Goal: Task Accomplishment & Management: Manage account settings

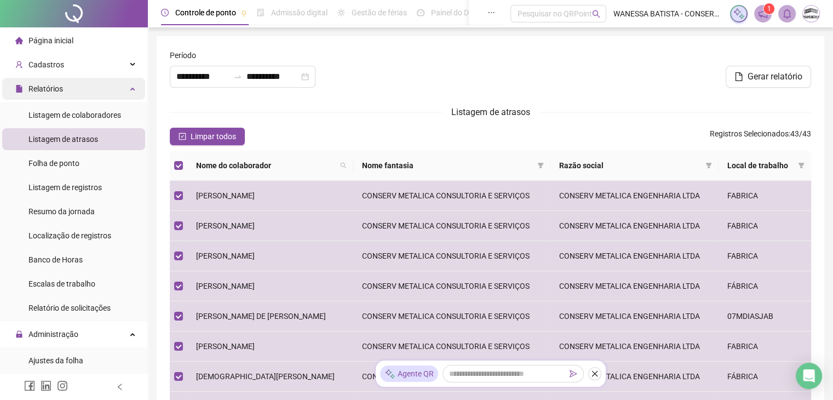
click at [65, 85] on div "Relatórios" at bounding box center [73, 89] width 143 height 22
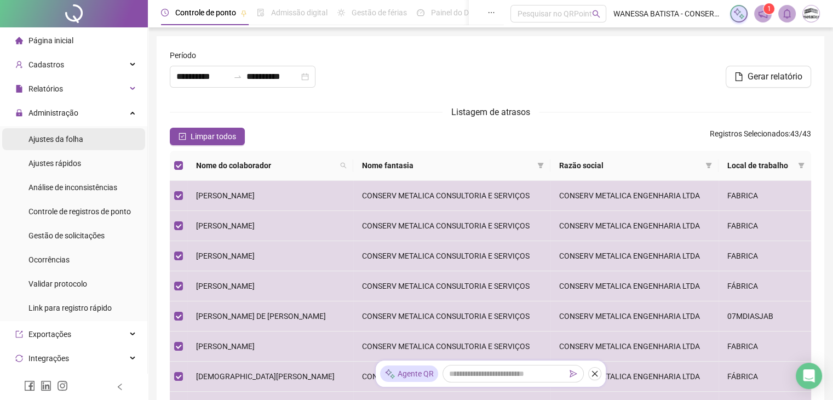
click at [63, 133] on div "Ajustes da folha" at bounding box center [55, 139] width 55 height 22
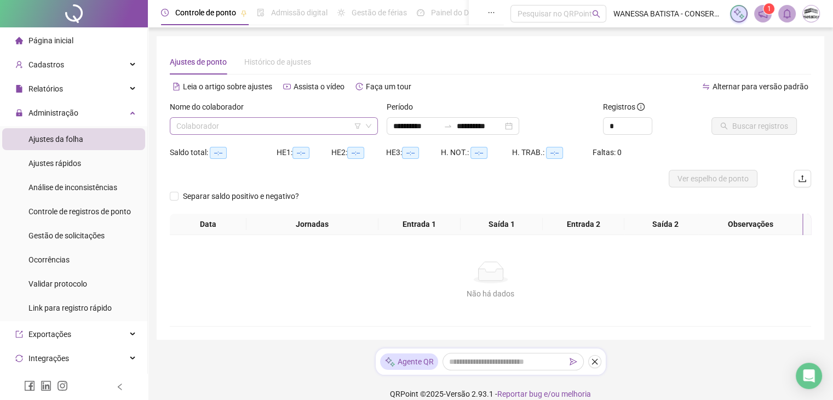
click at [215, 122] on input "search" at bounding box center [268, 126] width 185 height 16
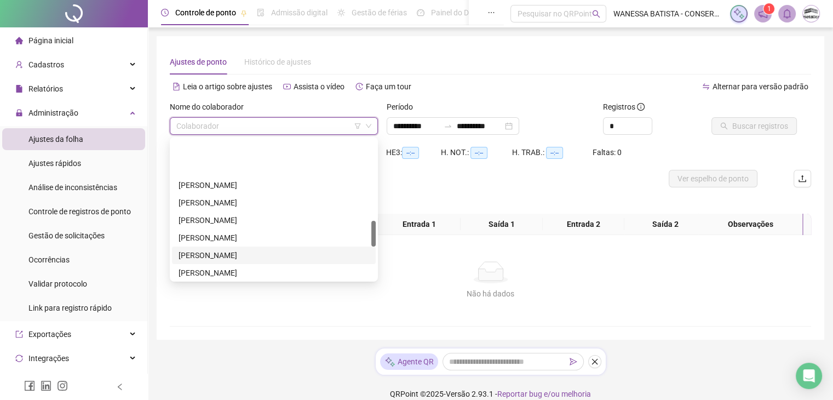
scroll to position [438, 0]
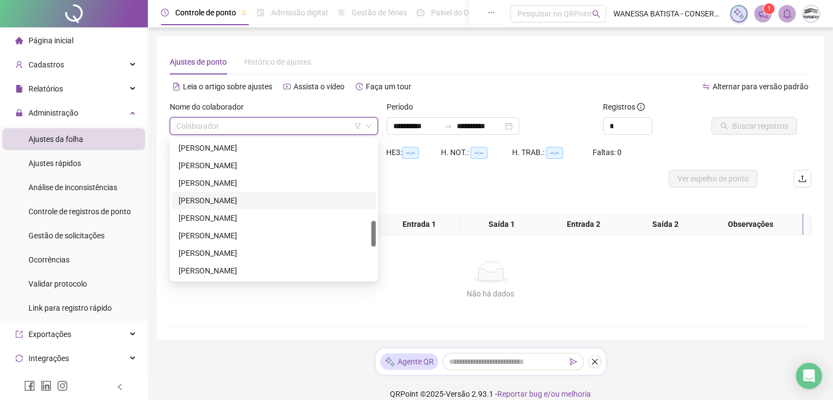
click at [232, 198] on div "[PERSON_NAME]" at bounding box center [274, 200] width 191 height 12
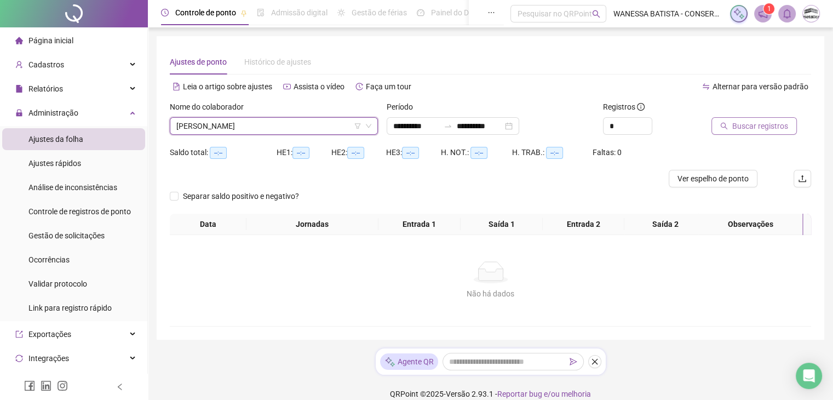
click at [738, 132] on button "Buscar registros" at bounding box center [753, 126] width 85 height 18
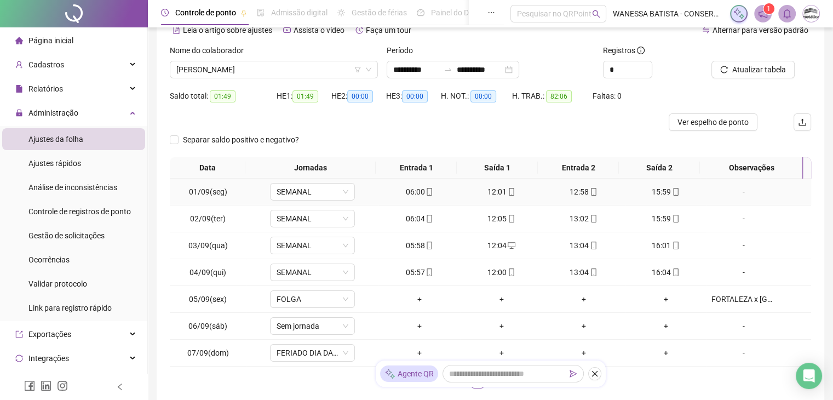
scroll to position [139, 0]
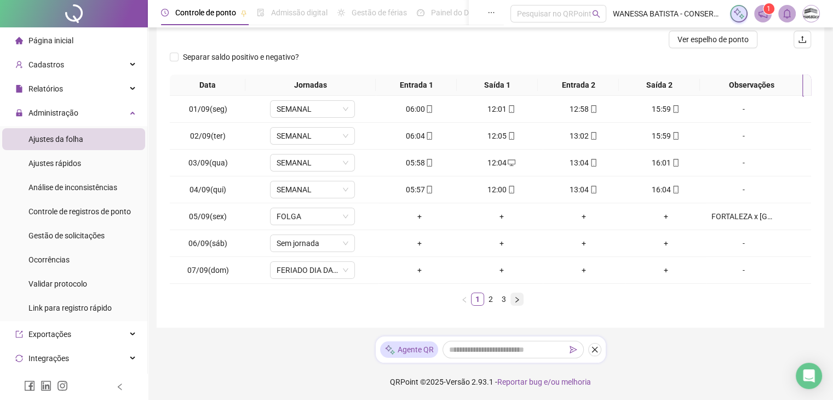
click at [517, 296] on icon "right" at bounding box center [517, 299] width 7 height 7
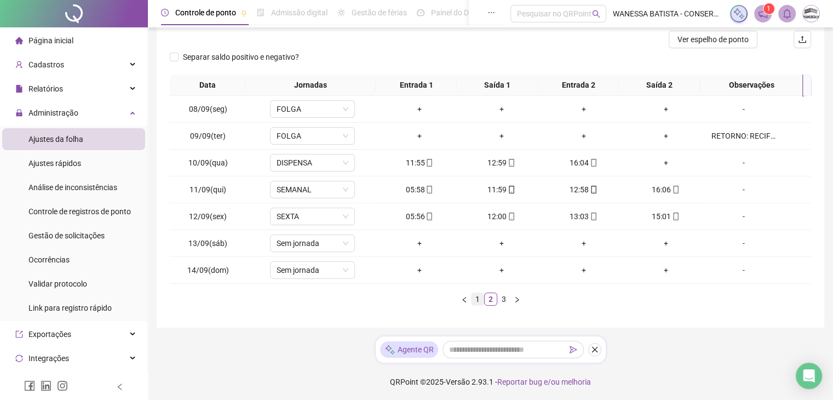
click at [474, 296] on link "1" at bounding box center [477, 299] width 12 height 12
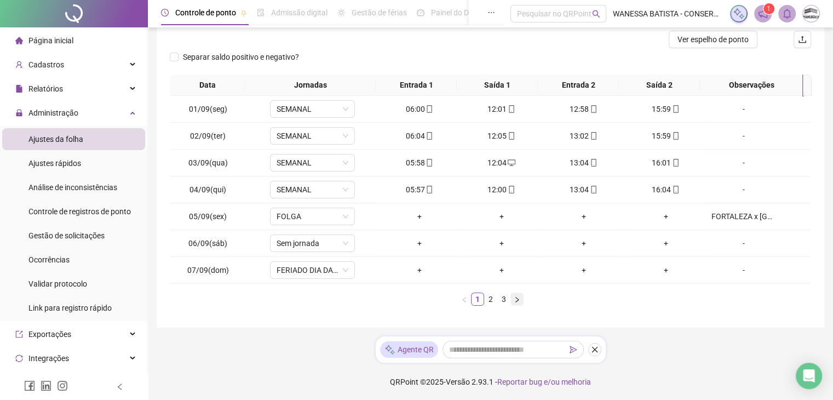
click at [516, 296] on icon "right" at bounding box center [517, 299] width 7 height 7
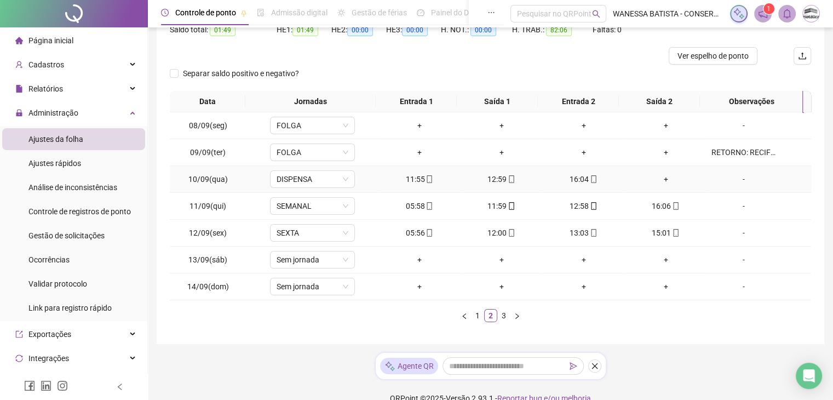
scroll to position [0, 0]
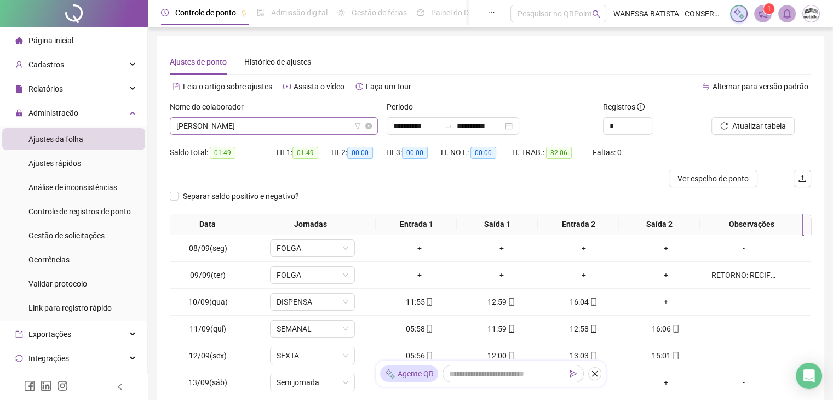
click at [338, 121] on span "[PERSON_NAME]" at bounding box center [273, 126] width 195 height 16
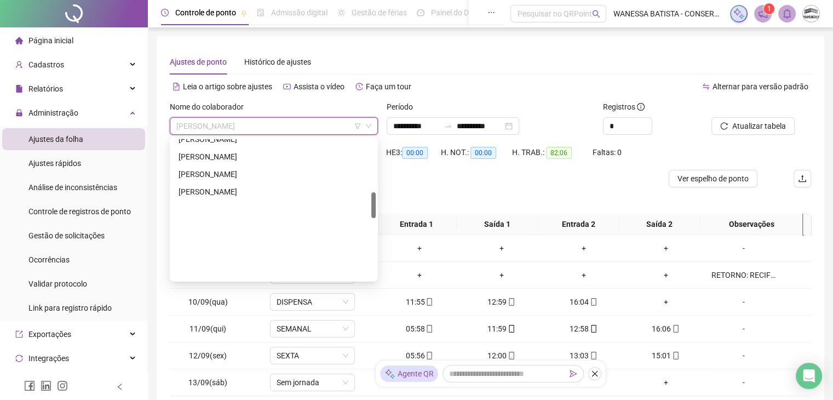
scroll to position [285, 0]
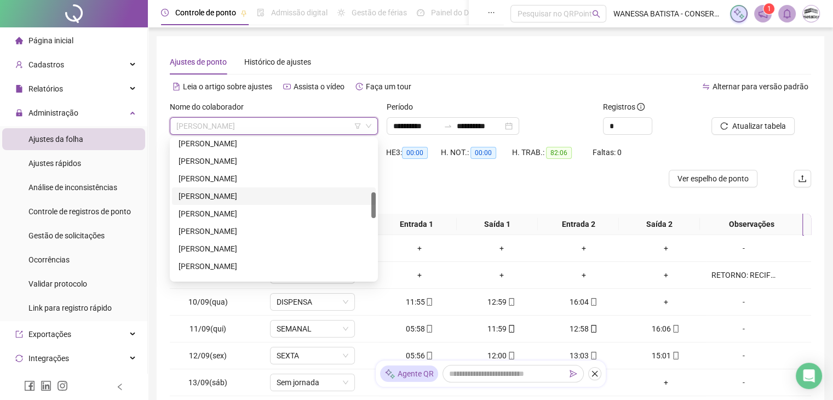
click at [204, 200] on div "[PERSON_NAME]" at bounding box center [274, 196] width 191 height 12
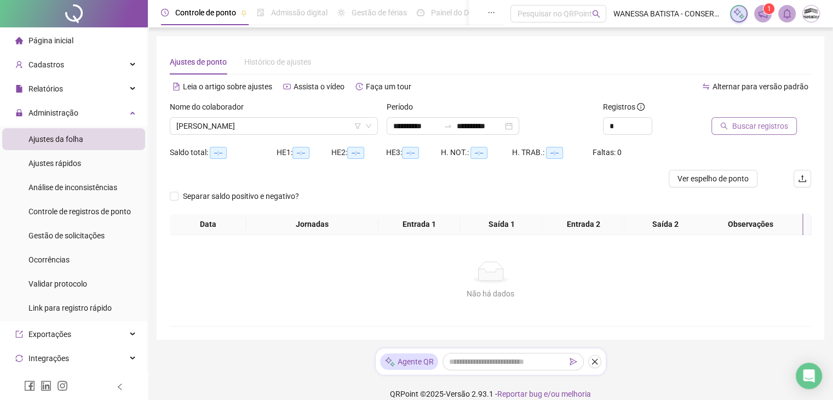
click at [776, 124] on span "Buscar registros" at bounding box center [760, 126] width 56 height 12
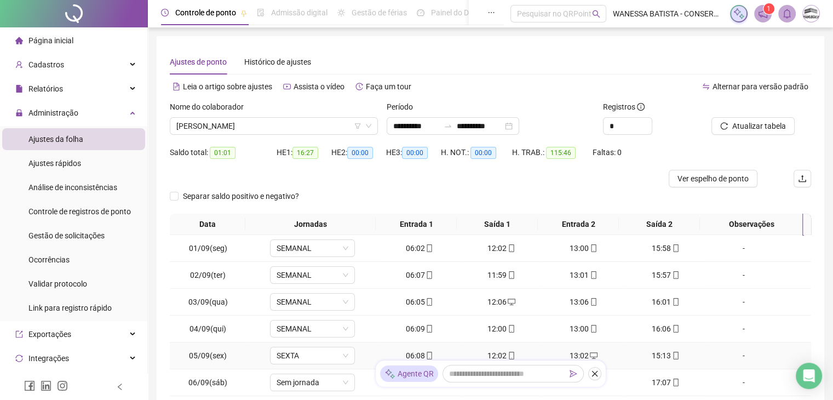
scroll to position [139, 0]
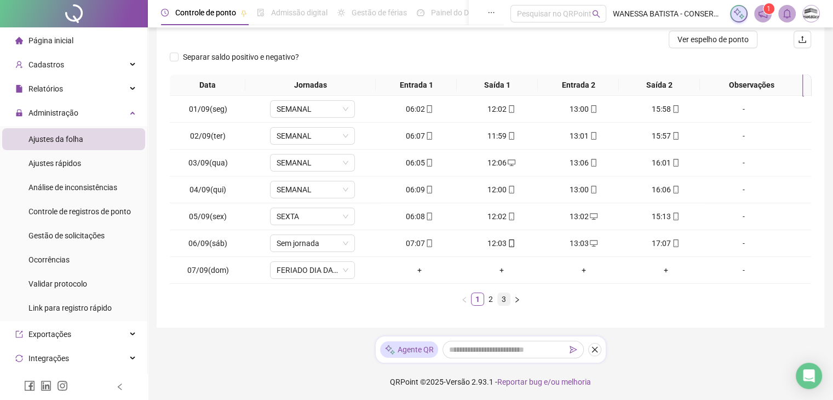
click at [504, 296] on link "3" at bounding box center [504, 299] width 12 height 12
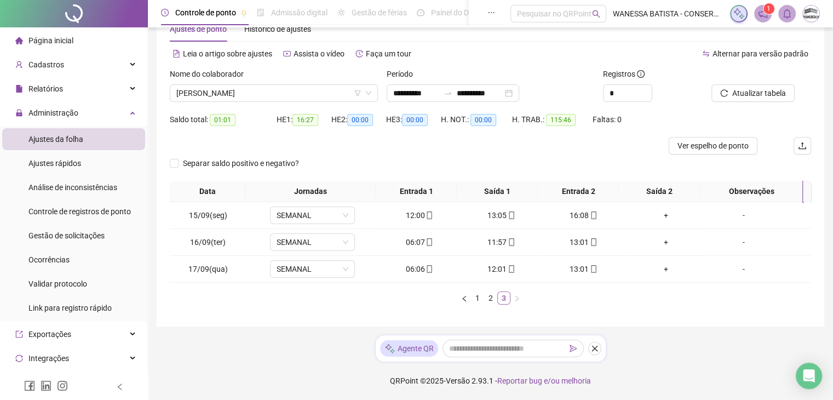
scroll to position [32, 0]
click at [655, 264] on div "+" at bounding box center [665, 269] width 73 height 12
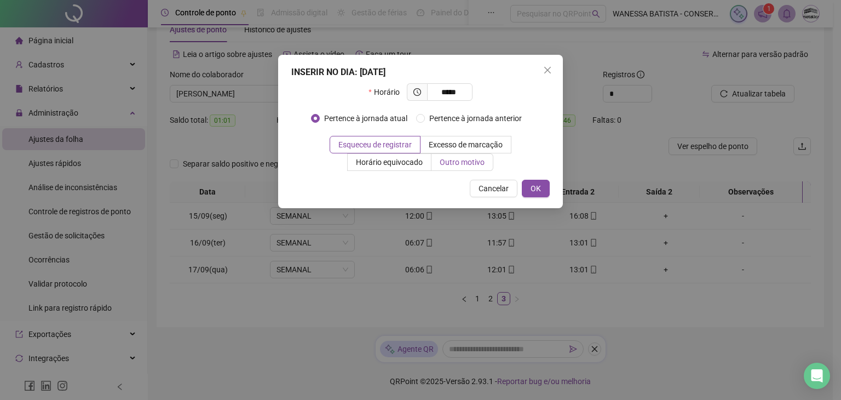
type input "*****"
click at [475, 163] on span "Outro motivo" at bounding box center [462, 162] width 45 height 9
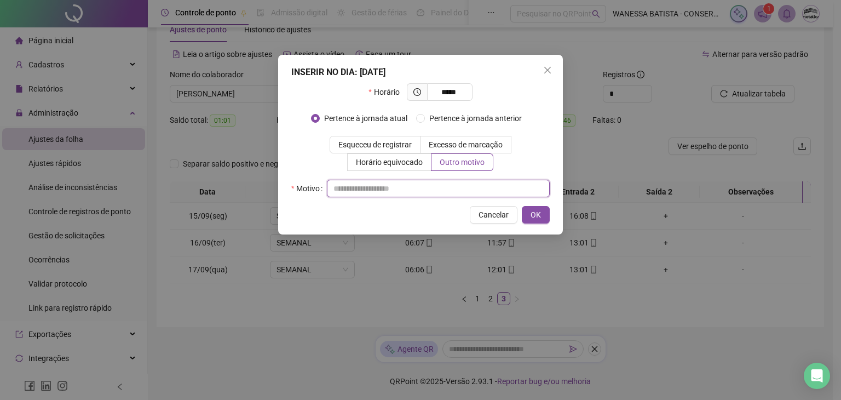
click at [482, 192] on input "text" at bounding box center [438, 189] width 223 height 18
type input "*"
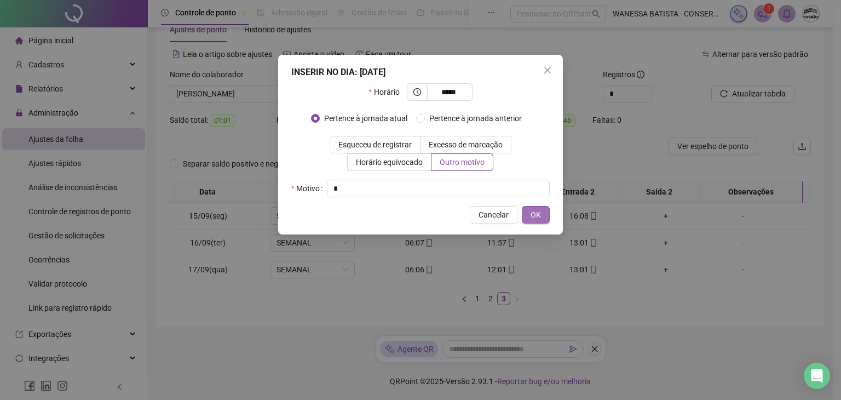
click at [535, 211] on span "OK" at bounding box center [536, 215] width 10 height 12
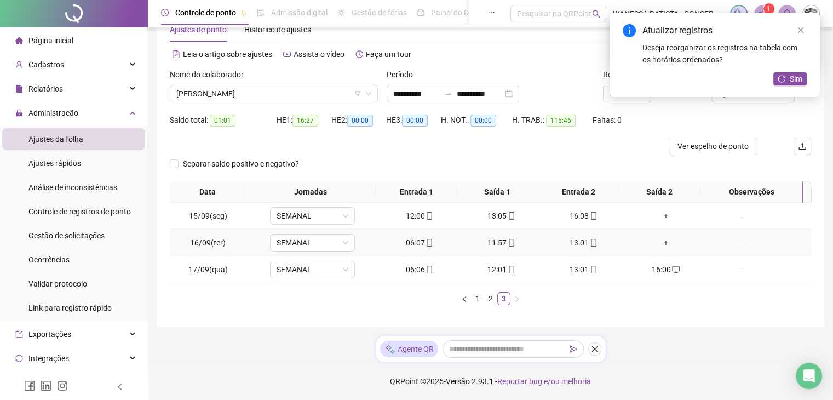
click at [657, 237] on div "+" at bounding box center [665, 243] width 73 height 12
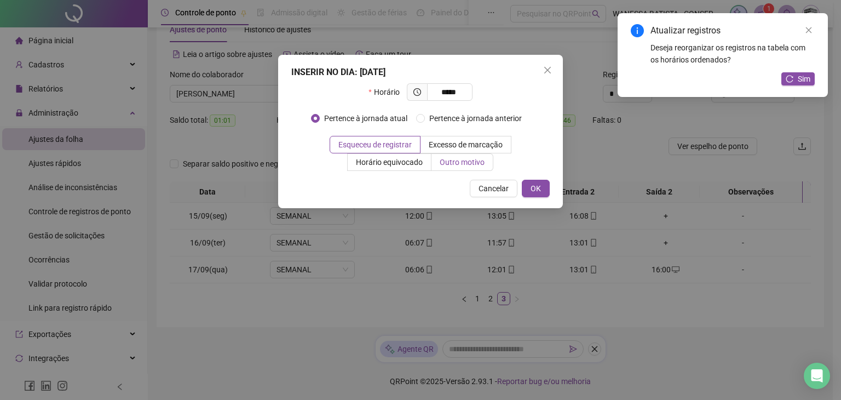
type input "*****"
click at [482, 163] on span "Outro motivo" at bounding box center [462, 162] width 45 height 9
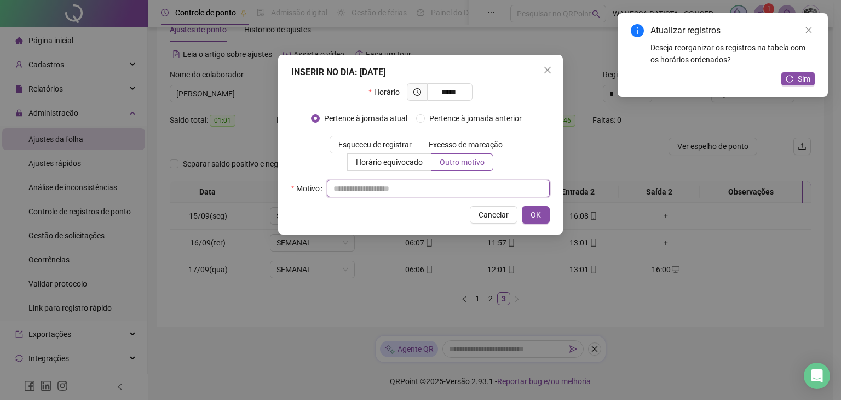
click at [479, 182] on input "text" at bounding box center [438, 189] width 223 height 18
type input "*"
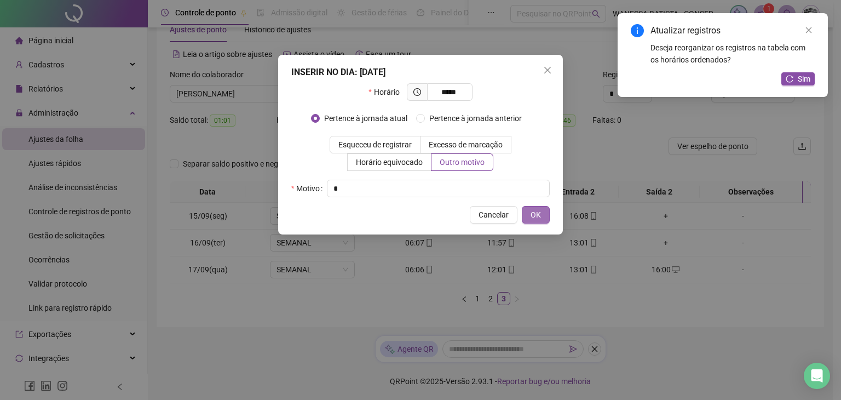
click at [539, 218] on span "OK" at bounding box center [536, 215] width 10 height 12
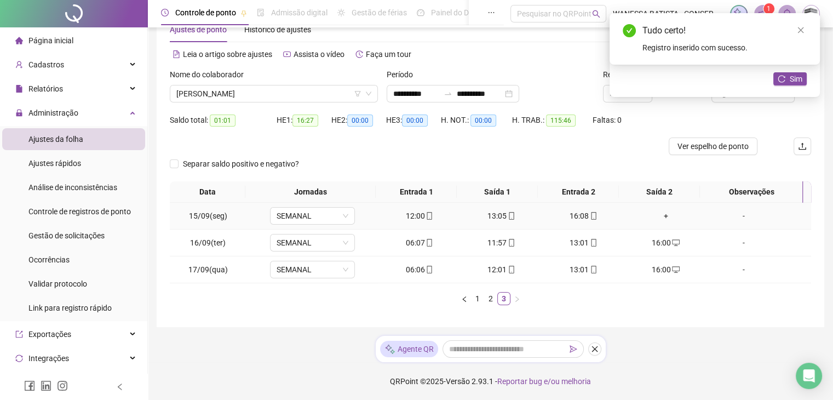
click at [651, 217] on div "+" at bounding box center [665, 216] width 73 height 12
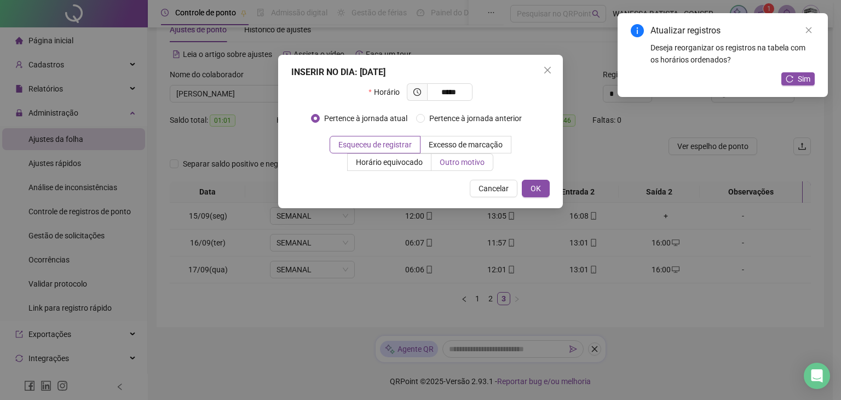
type input "*****"
click at [467, 165] on span "Outro motivo" at bounding box center [462, 162] width 45 height 9
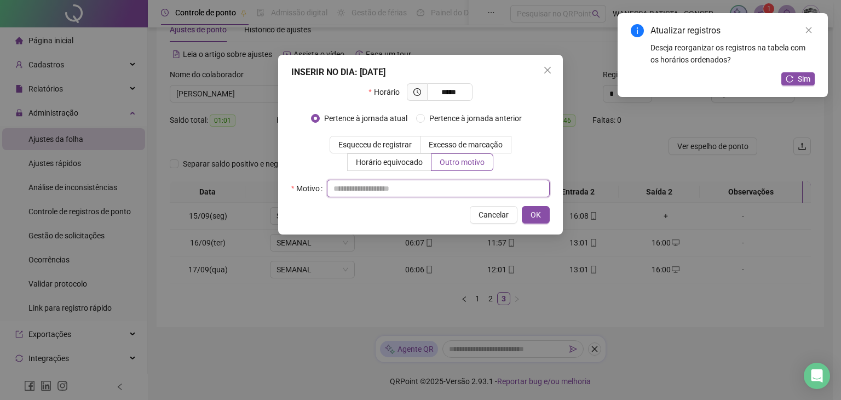
click at [473, 195] on input "text" at bounding box center [438, 189] width 223 height 18
type input "*"
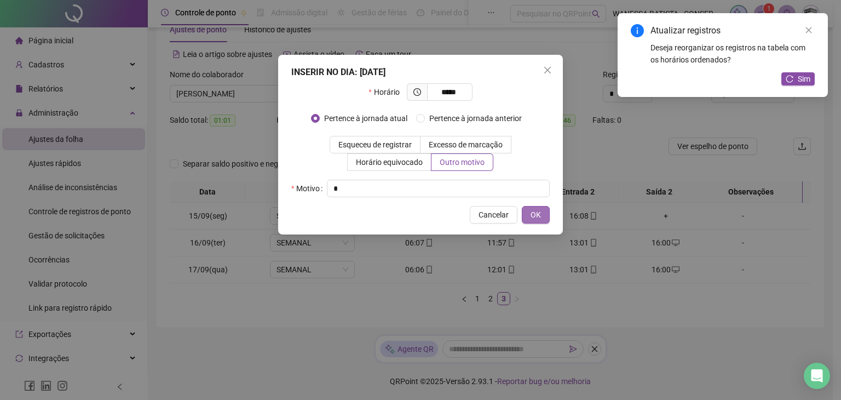
click at [543, 211] on button "OK" at bounding box center [536, 215] width 28 height 18
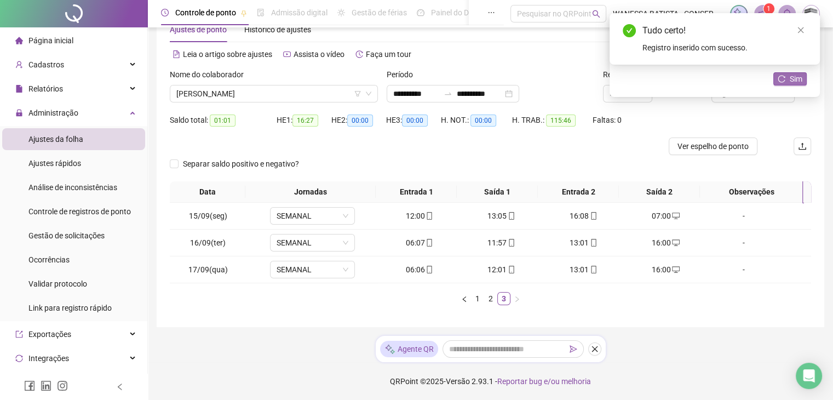
click at [790, 80] on span "Sim" at bounding box center [796, 79] width 13 height 12
